Goal: Information Seeking & Learning: Learn about a topic

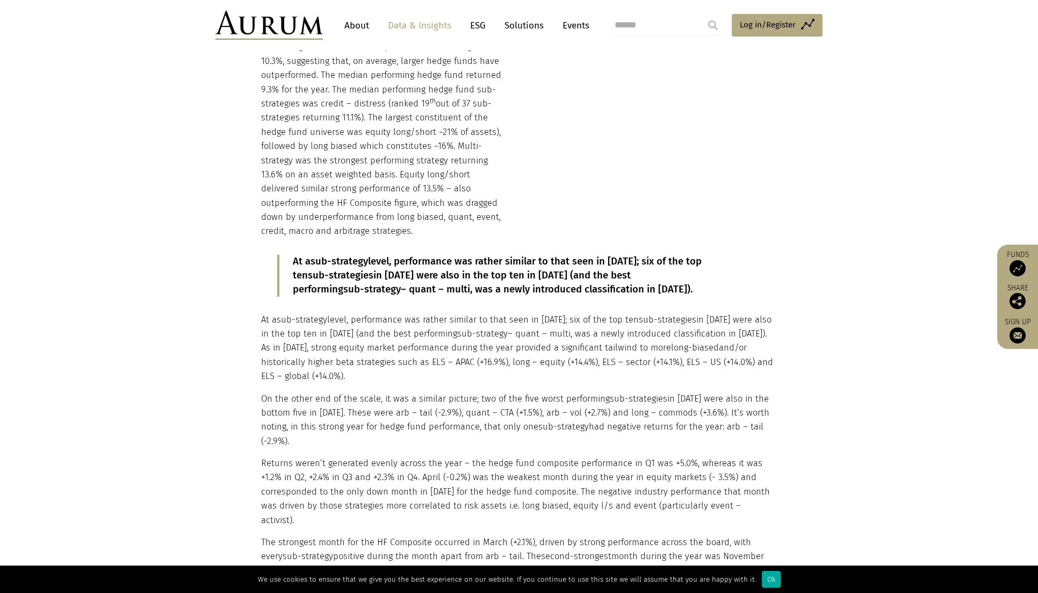
scroll to position [1289, 0]
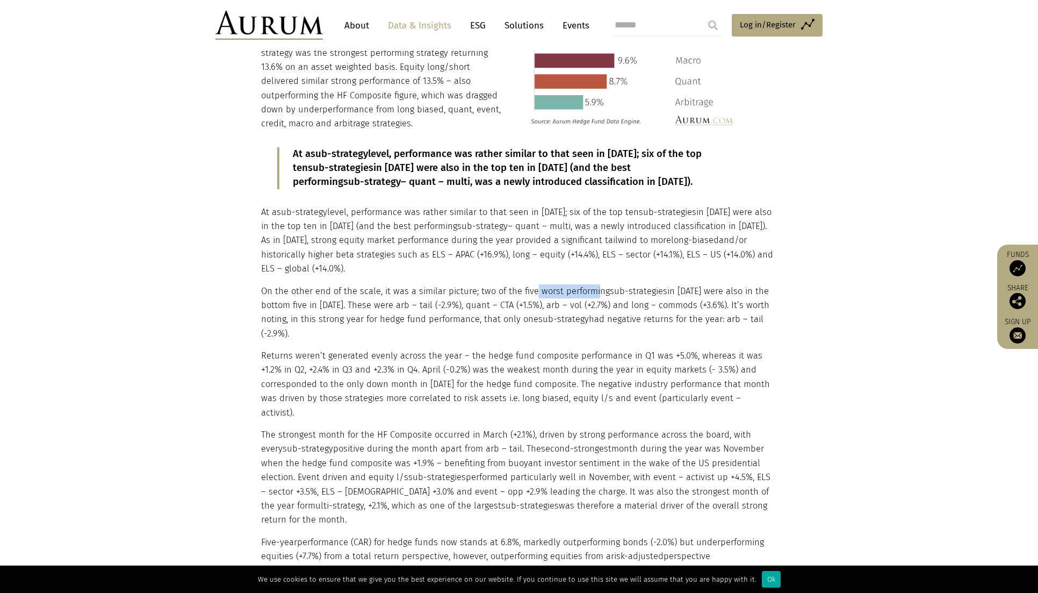
drag, startPoint x: 532, startPoint y: 272, endPoint x: 593, endPoint y: 275, distance: 60.7
click at [593, 284] on p "On the other end of the scale, it was a similar picture; two of the five worst …" at bounding box center [517, 312] width 513 height 57
click at [343, 291] on p "On the other end of the scale, it was a similar picture; two of the five worst …" at bounding box center [517, 312] width 513 height 57
drag, startPoint x: 348, startPoint y: 291, endPoint x: 413, endPoint y: 293, distance: 65.0
click at [413, 293] on p "On the other end of the scale, it was a similar picture; two of the five worst …" at bounding box center [517, 312] width 513 height 57
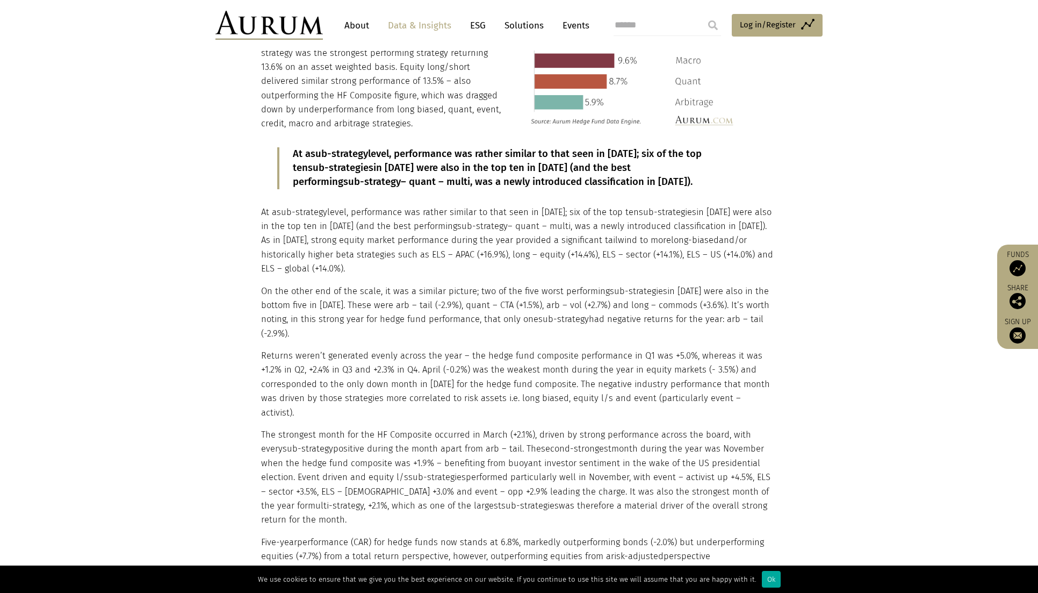
click at [482, 392] on div "At a sub-strategy level, performance was rather similar to that seen in [DATE];…" at bounding box center [517, 354] width 513 height 446
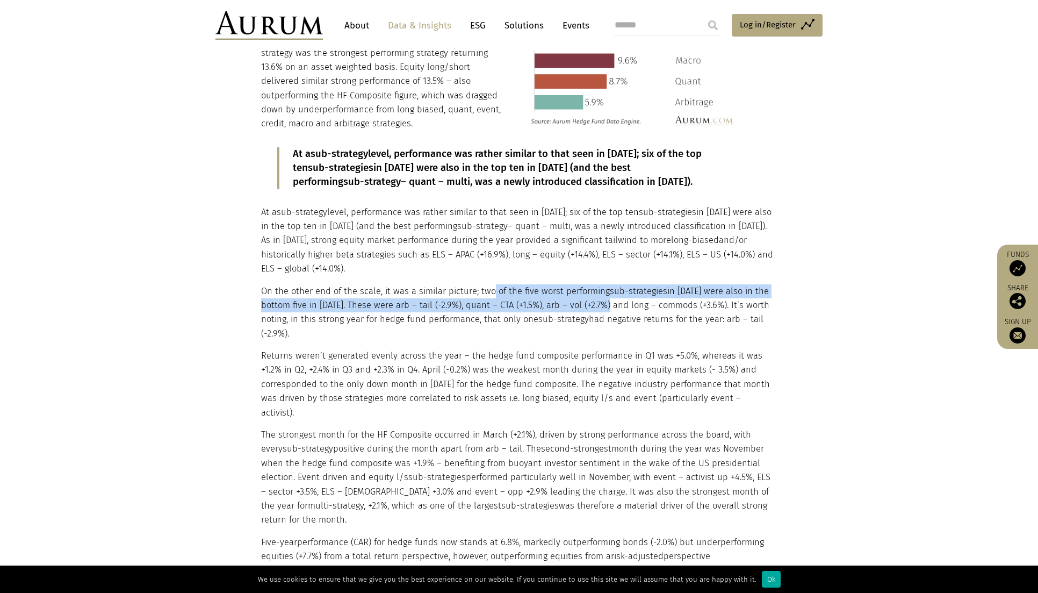
drag, startPoint x: 487, startPoint y: 272, endPoint x: 610, endPoint y: 290, distance: 124.2
click at [610, 290] on p "On the other end of the scale, it was a similar picture; two of the five worst …" at bounding box center [517, 312] width 513 height 57
drag, startPoint x: 610, startPoint y: 290, endPoint x: 580, endPoint y: 294, distance: 30.9
click at [580, 294] on p "On the other end of the scale, it was a similar picture; two of the five worst …" at bounding box center [517, 312] width 513 height 57
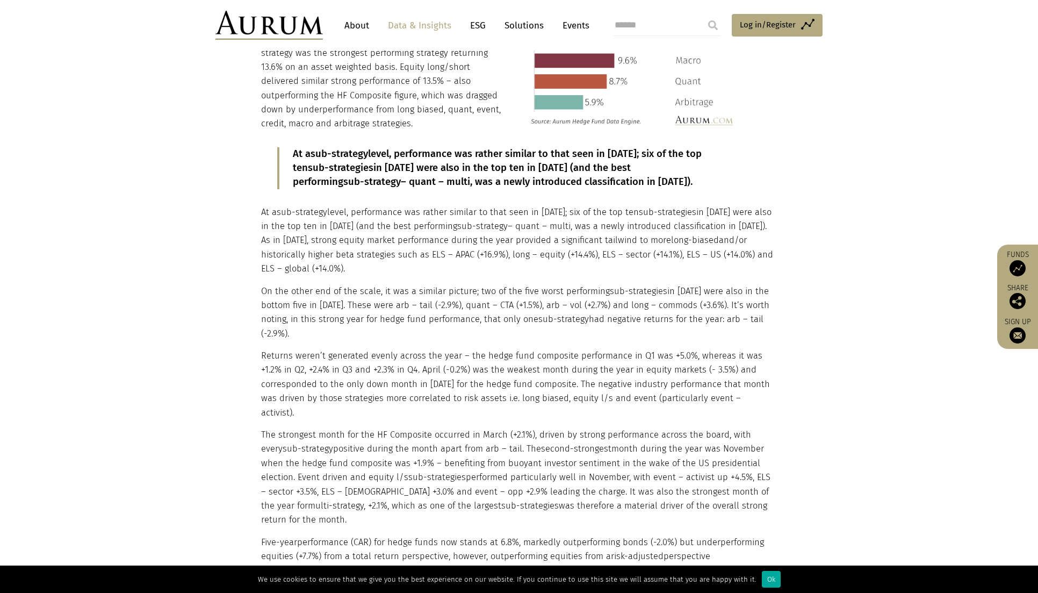
click at [551, 316] on p "On the other end of the scale, it was a similar picture; two of the five worst …" at bounding box center [517, 312] width 513 height 57
drag, startPoint x: 538, startPoint y: 287, endPoint x: 598, endPoint y: 292, distance: 60.4
click at [598, 292] on p "On the other end of the scale, it was a similar picture; two of the five worst …" at bounding box center [517, 312] width 513 height 57
click at [600, 304] on p "On the other end of the scale, it was a similar picture; two of the five worst …" at bounding box center [517, 312] width 513 height 57
drag, startPoint x: 628, startPoint y: 289, endPoint x: 645, endPoint y: 295, distance: 18.9
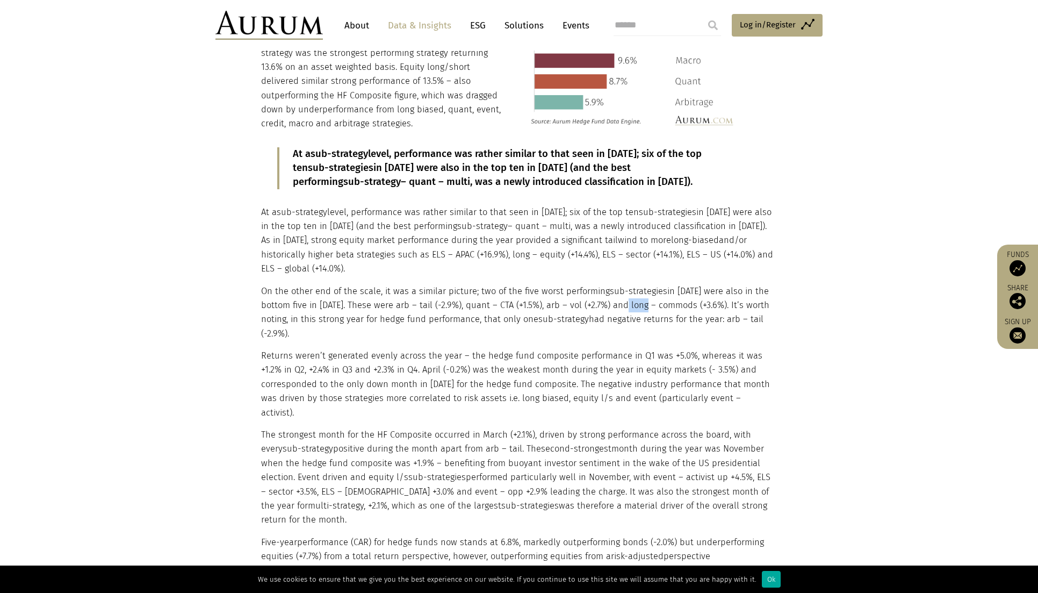
click at [645, 295] on p "On the other end of the scale, it was a similar picture; two of the five worst …" at bounding box center [517, 312] width 513 height 57
drag, startPoint x: 645, startPoint y: 295, endPoint x: 644, endPoint y: 304, distance: 8.7
click at [644, 304] on p "On the other end of the scale, it was a similar picture; two of the five worst …" at bounding box center [517, 312] width 513 height 57
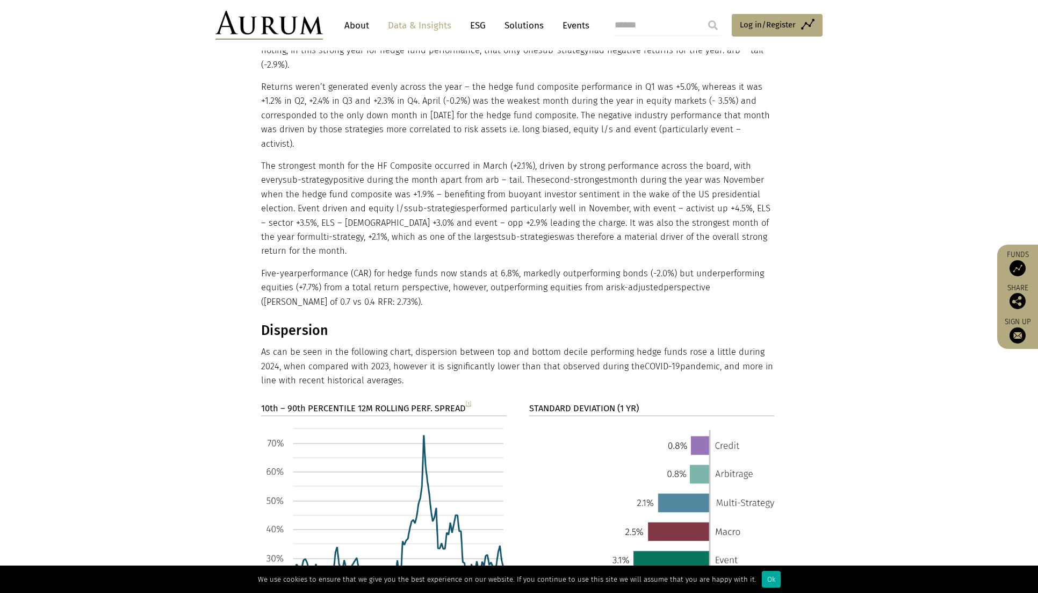
scroll to position [1665, 0]
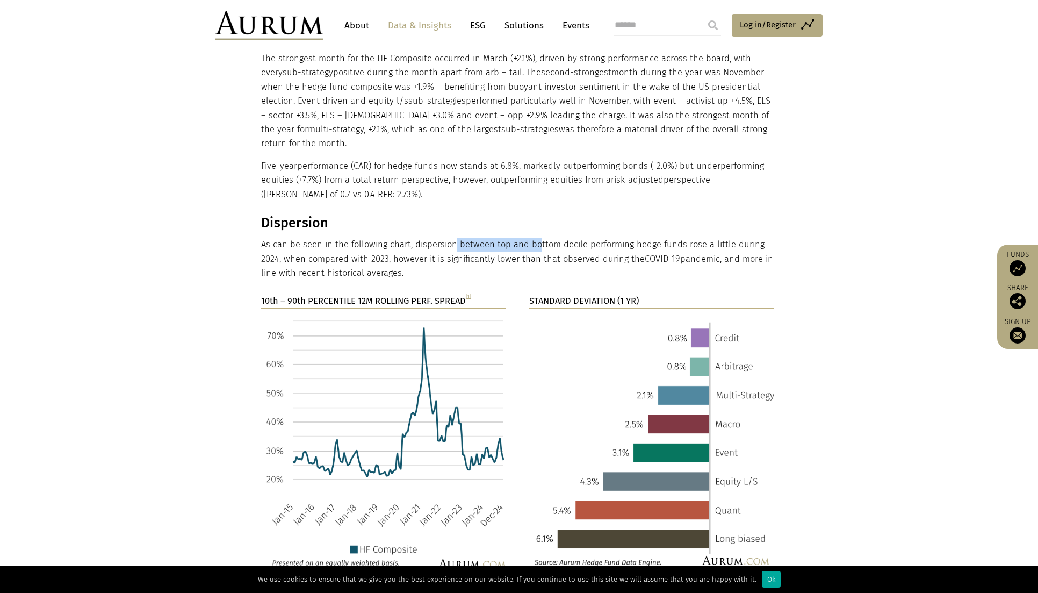
drag, startPoint x: 452, startPoint y: 201, endPoint x: 536, endPoint y: 192, distance: 84.4
click at [536, 215] on div "Dispersion As can be seen in the following chart, dispersion between top and bo…" at bounding box center [517, 248] width 513 height 66
drag, startPoint x: 536, startPoint y: 192, endPoint x: 592, endPoint y: 196, distance: 56.5
click at [592, 237] on p "As can be seen in the following chart, dispersion between top and bottom decile…" at bounding box center [517, 258] width 513 height 42
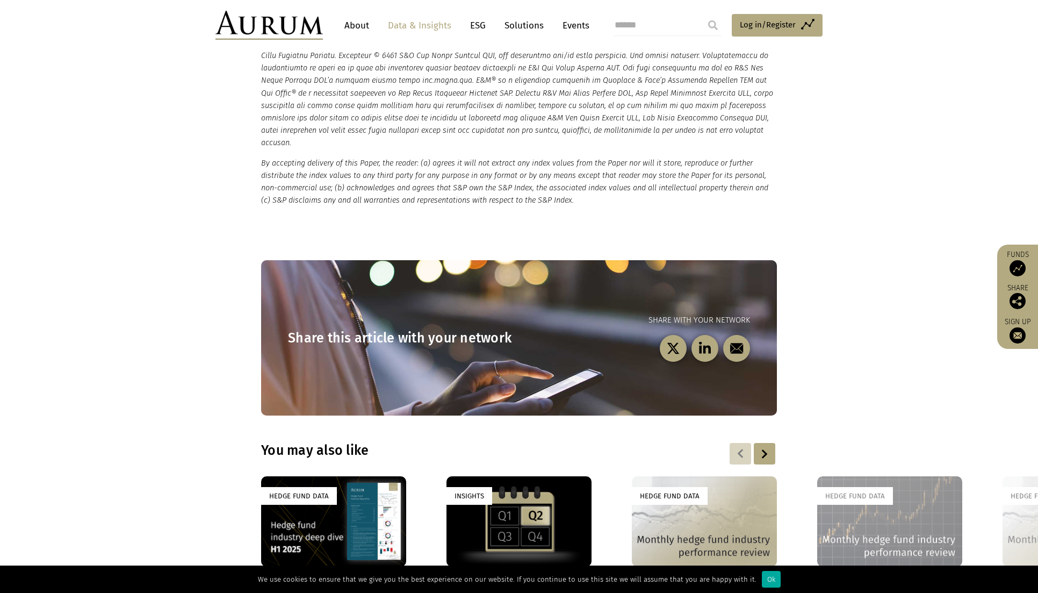
scroll to position [3045, 0]
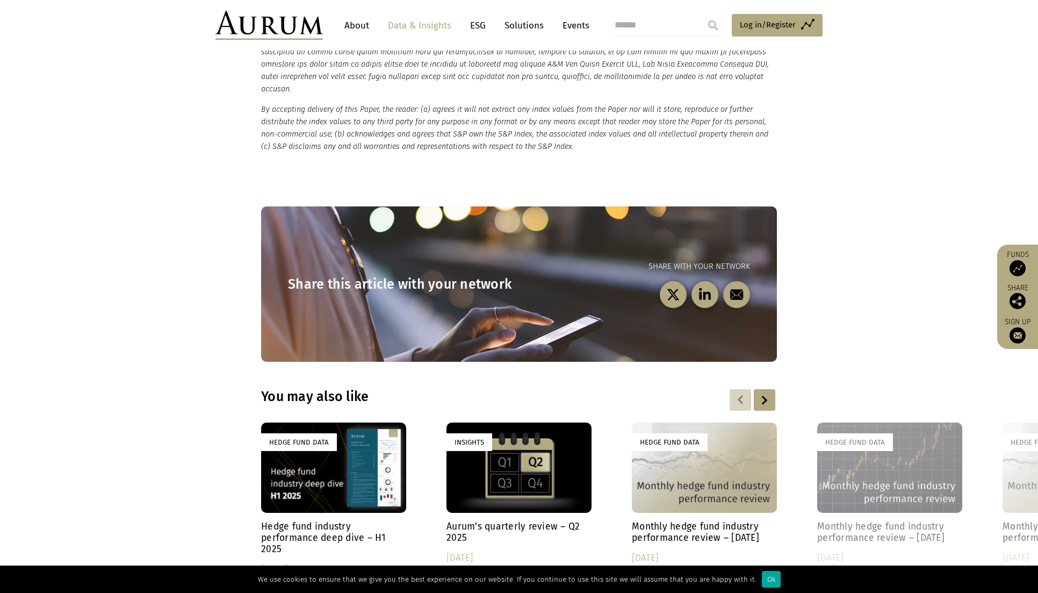
click at [302, 521] on h4 "Hedge fund industry performance deep dive – H1 2025" at bounding box center [333, 538] width 145 height 34
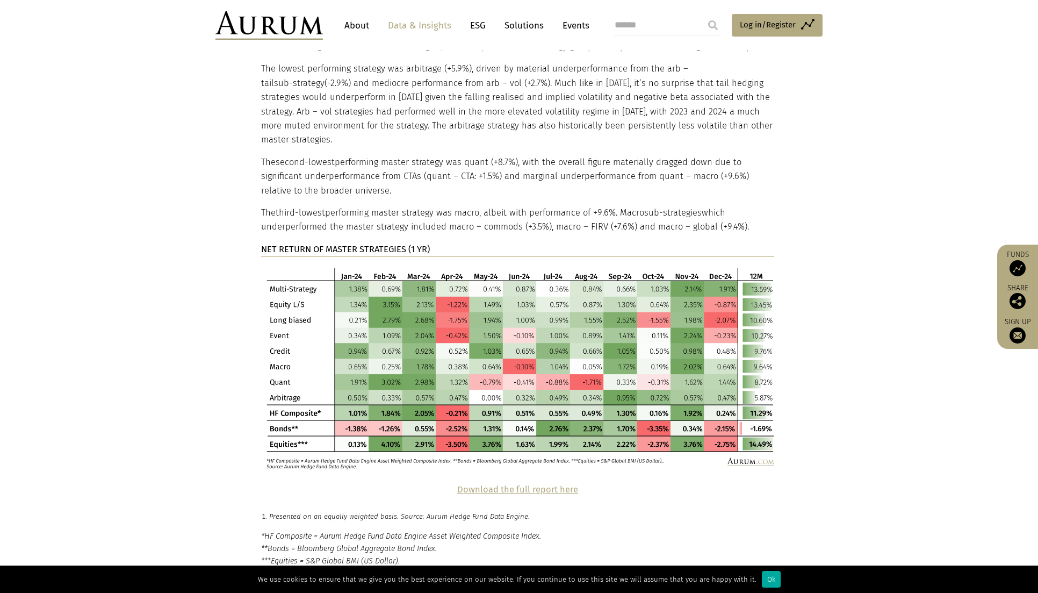
scroll to position [2132, 0]
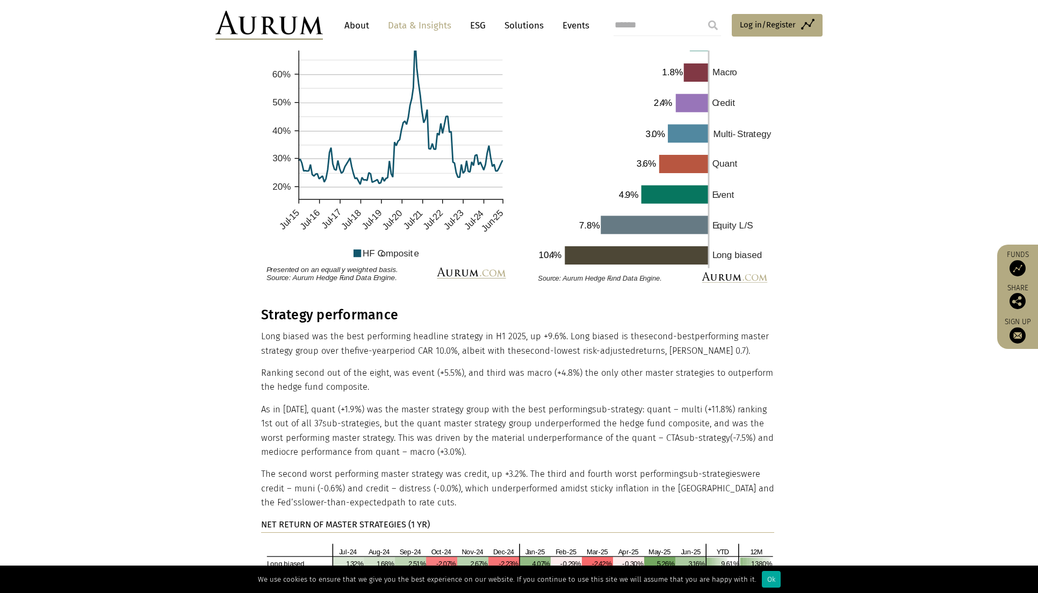
scroll to position [1665, 0]
